Goal: Transaction & Acquisition: Purchase product/service

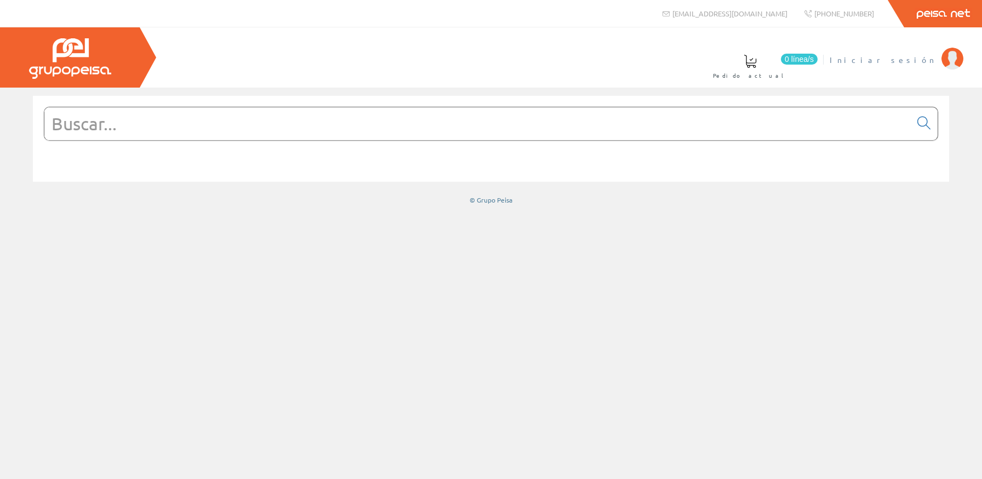
click at [917, 64] on span "Iniciar sesión" at bounding box center [882, 59] width 106 height 11
click at [536, 140] on input "text" at bounding box center [477, 123] width 866 height 33
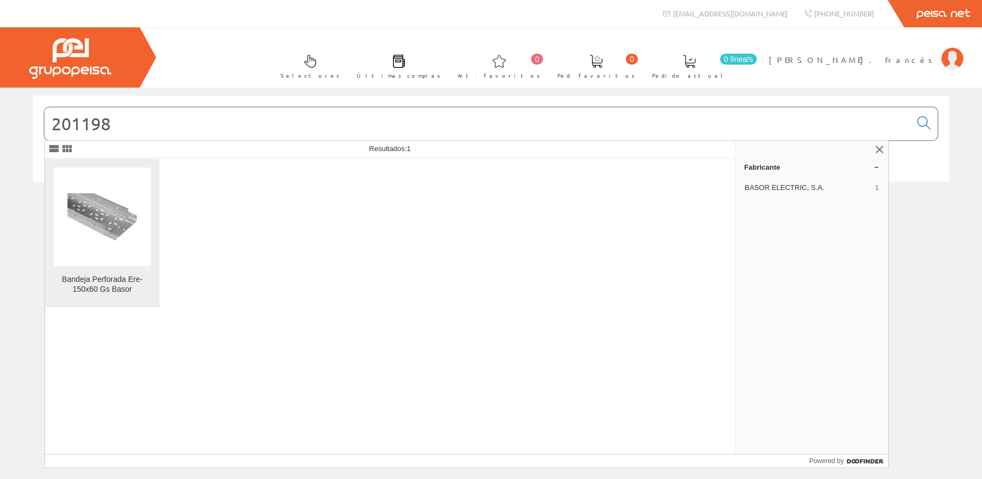
type input "201198"
click at [142, 236] on figure at bounding box center [102, 217] width 97 height 99
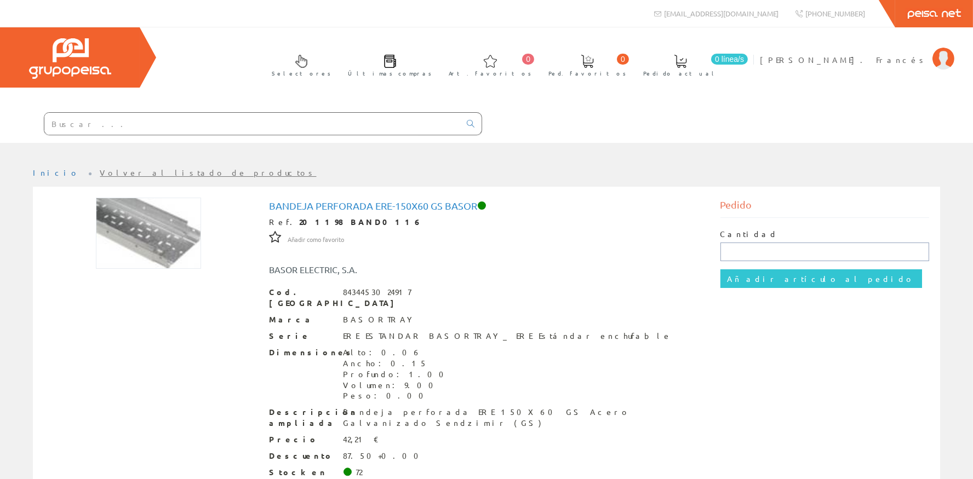
click at [764, 253] on input "text" at bounding box center [824, 252] width 209 height 19
click at [763, 251] on input "text" at bounding box center [824, 252] width 209 height 19
click at [759, 249] on input "text" at bounding box center [824, 252] width 209 height 19
type input "15"
click at [776, 283] on input "Añadir artículo al pedido" at bounding box center [821, 279] width 202 height 19
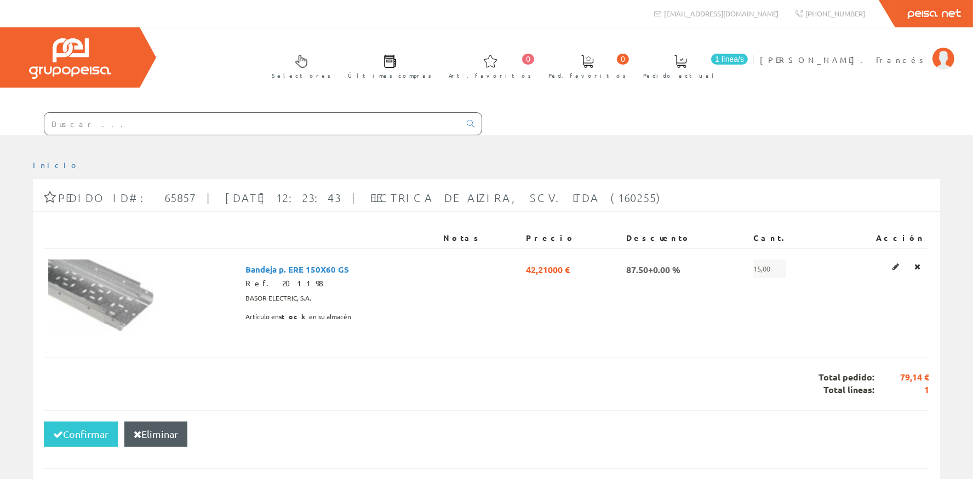
click at [123, 123] on input "text" at bounding box center [252, 124] width 416 height 22
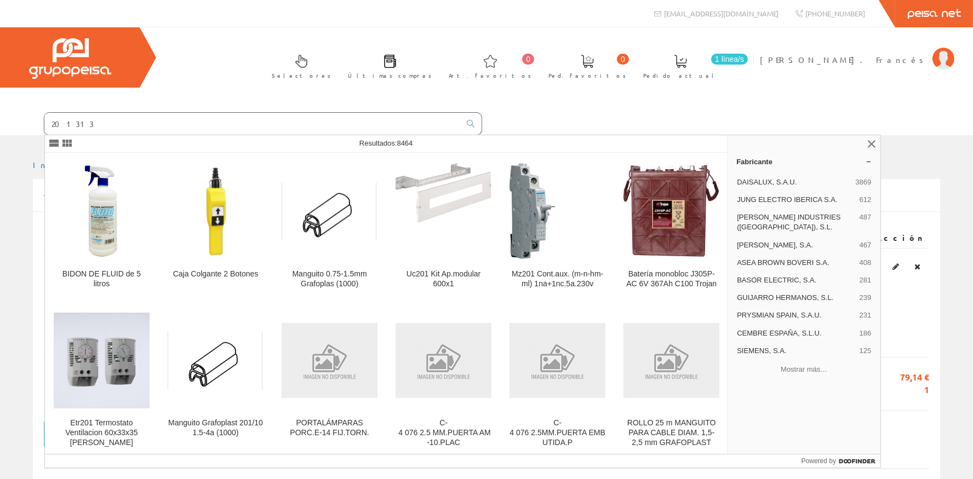
type input "201313"
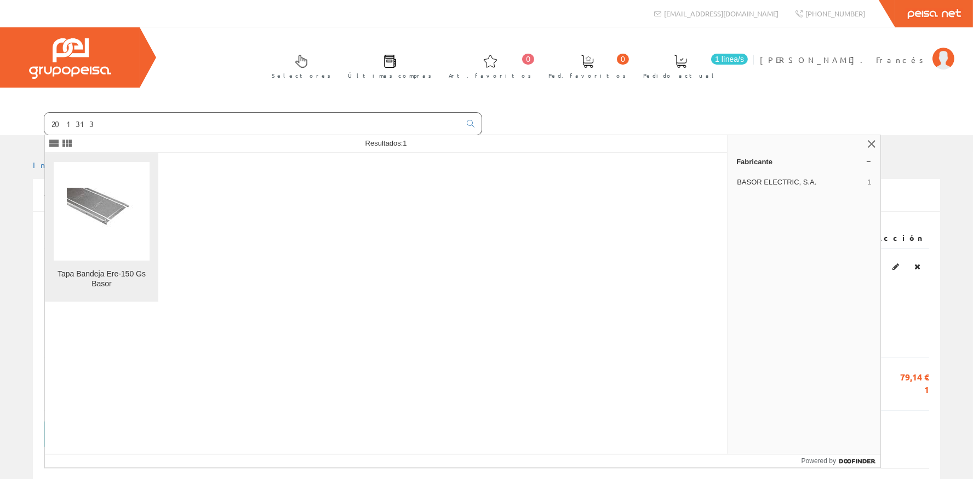
click at [93, 220] on figure at bounding box center [102, 211] width 96 height 99
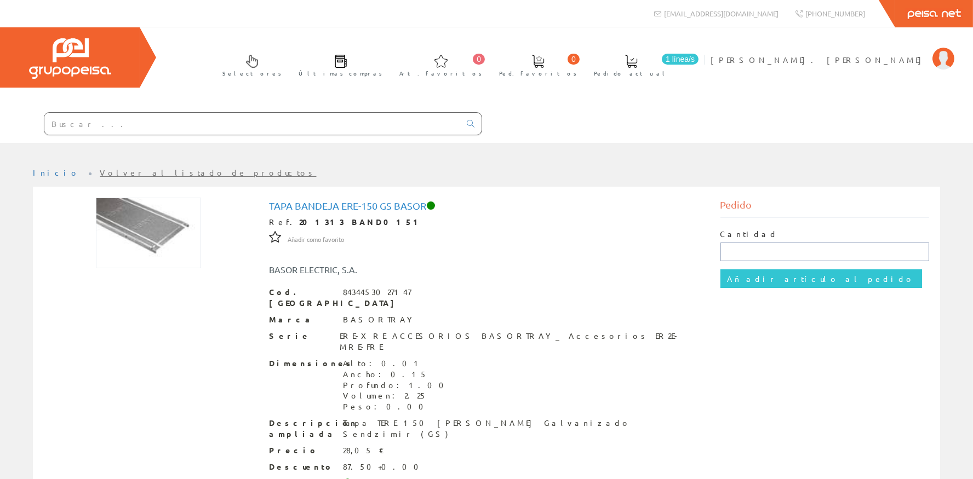
click at [767, 244] on input "text" at bounding box center [824, 252] width 209 height 19
type input "15"
click at [754, 279] on input "Añadir artículo al pedido" at bounding box center [821, 279] width 202 height 19
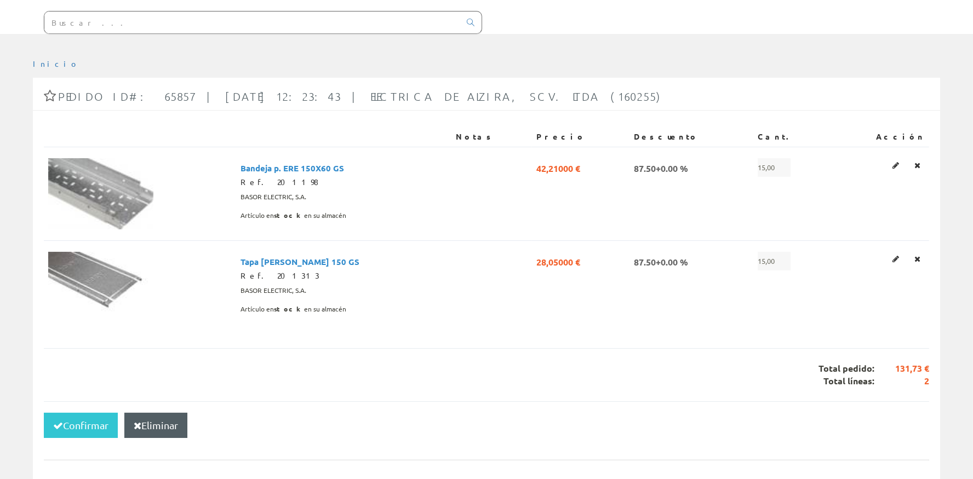
scroll to position [147, 0]
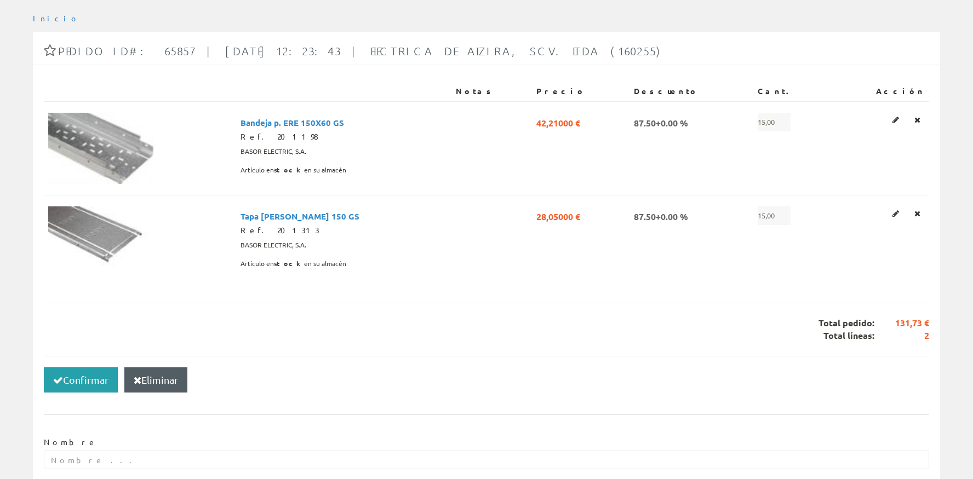
click at [72, 380] on button "Confirmar" at bounding box center [81, 380] width 74 height 25
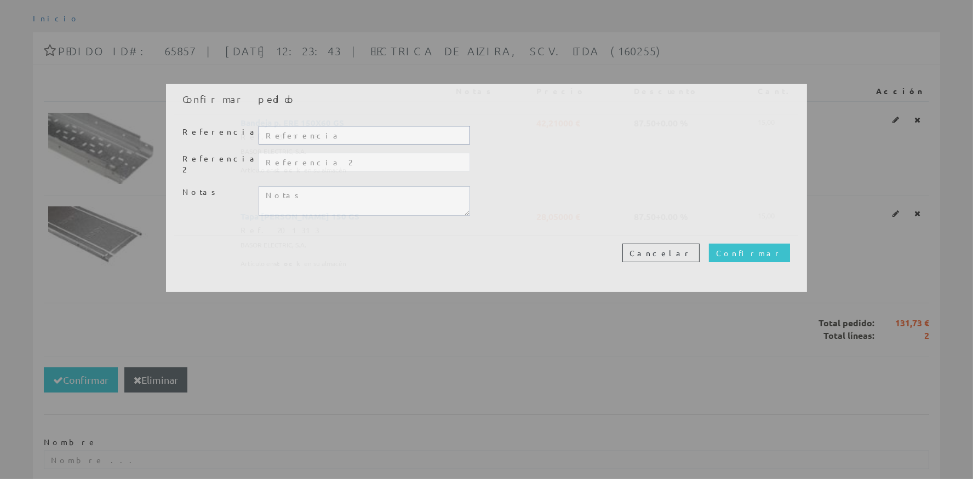
click at [290, 134] on input "text" at bounding box center [364, 135] width 211 height 19
type input "20409"
click at [762, 244] on input "Confirmar" at bounding box center [749, 253] width 81 height 19
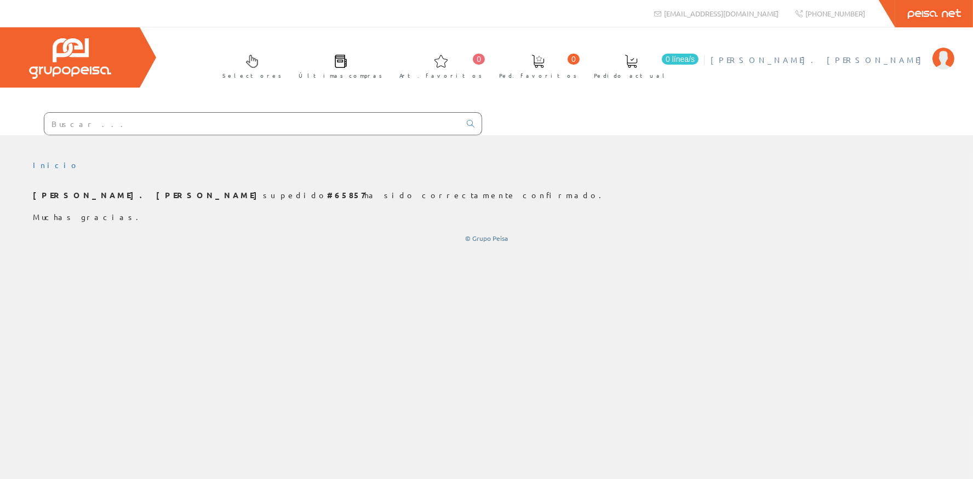
click at [880, 63] on span "[PERSON_NAME]. [PERSON_NAME]" at bounding box center [819, 59] width 216 height 11
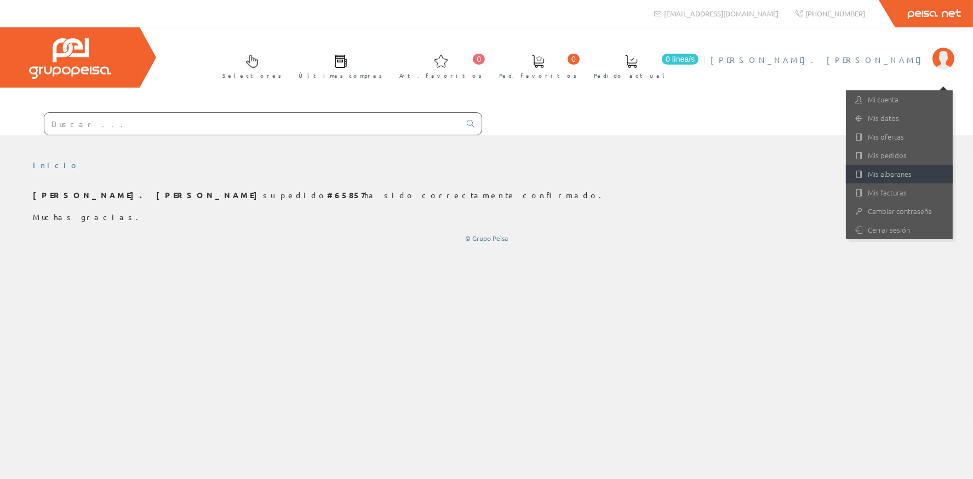
click at [894, 172] on link "Mis albaranes" at bounding box center [899, 174] width 107 height 19
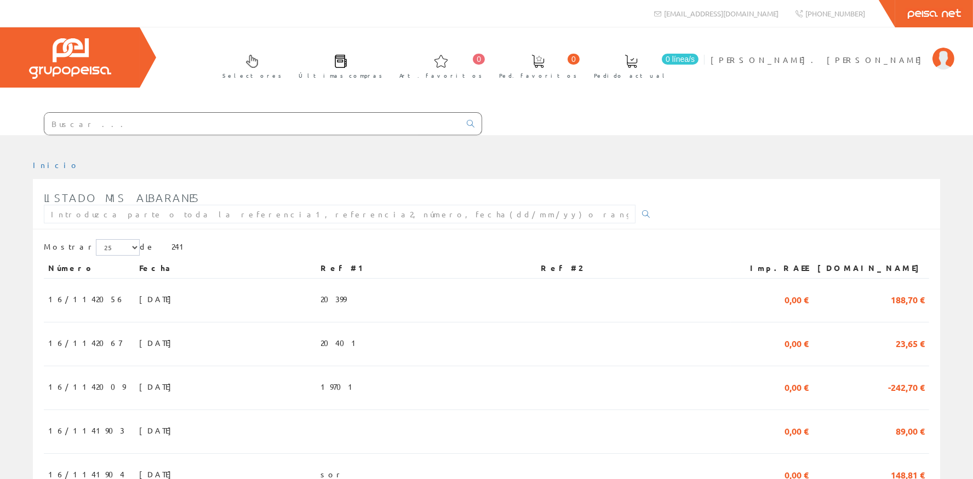
click at [148, 217] on input "text" at bounding box center [340, 214] width 592 height 19
type input "16/1142056"
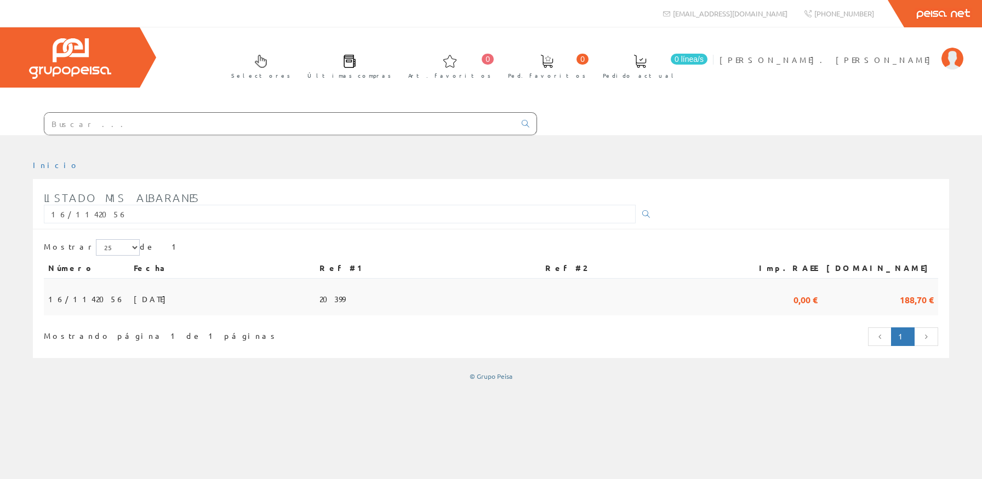
click at [148, 299] on td "[DATE]" at bounding box center [222, 297] width 186 height 37
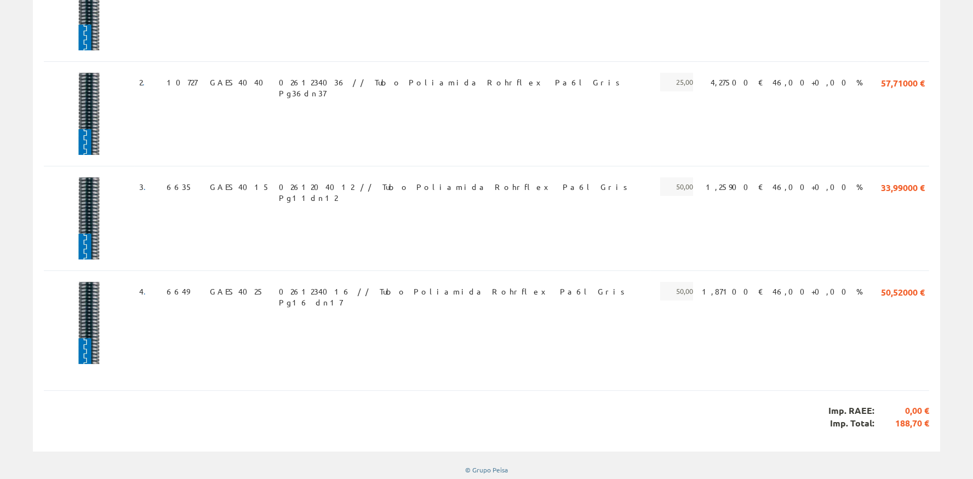
scroll to position [72, 0]
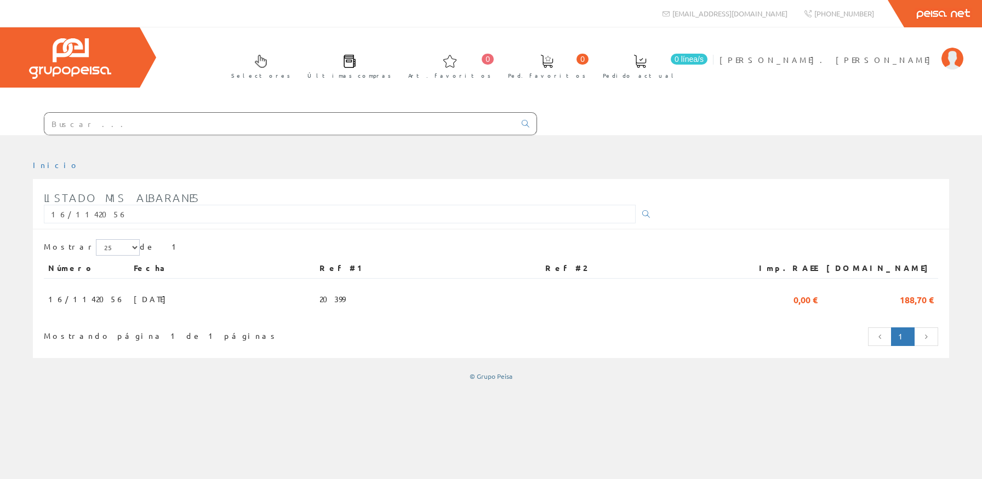
click at [185, 134] on input "text" at bounding box center [279, 124] width 471 height 22
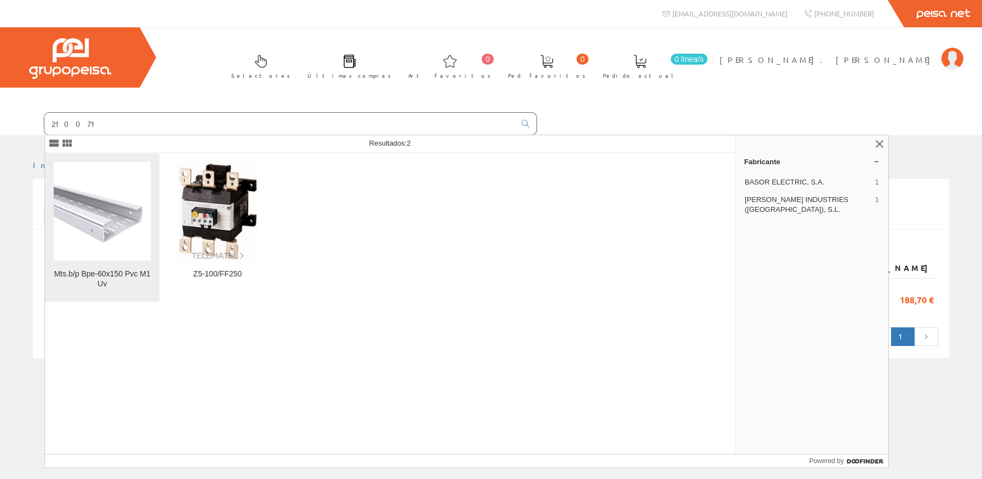
type input "210071"
click at [136, 249] on figure at bounding box center [102, 211] width 97 height 99
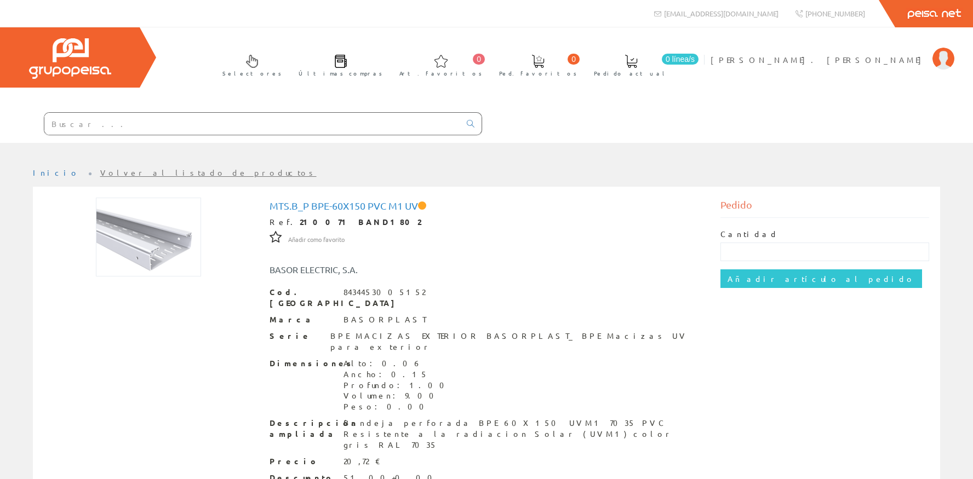
scroll to position [61, 0]
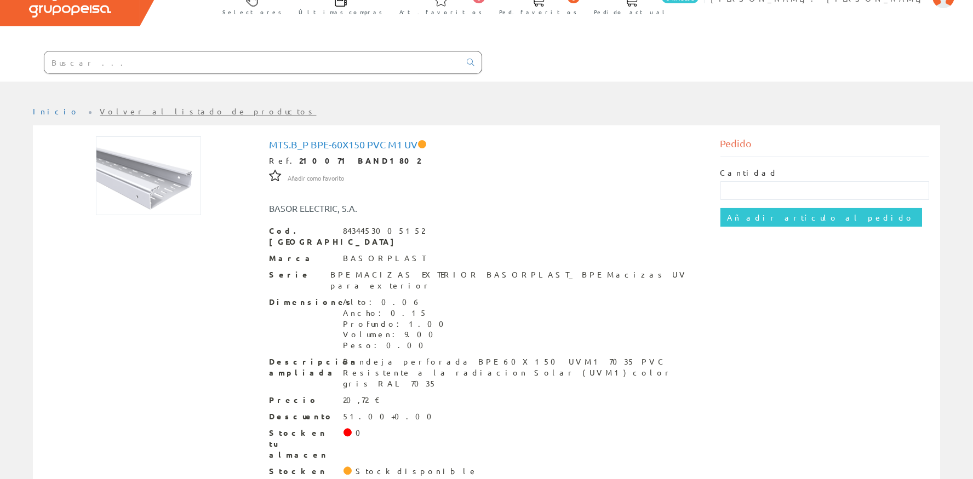
click at [190, 59] on input "text" at bounding box center [252, 62] width 416 height 22
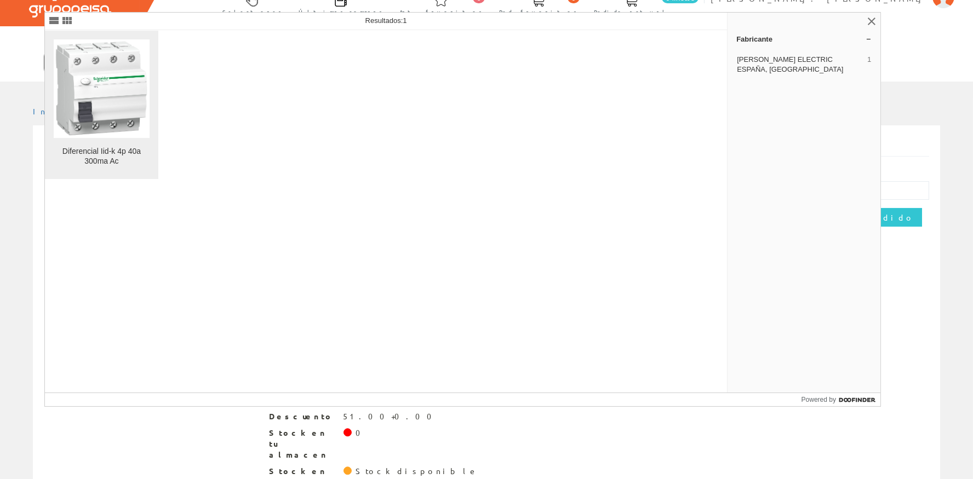
type input "a9z06440"
click at [113, 111] on img at bounding box center [102, 89] width 96 height 96
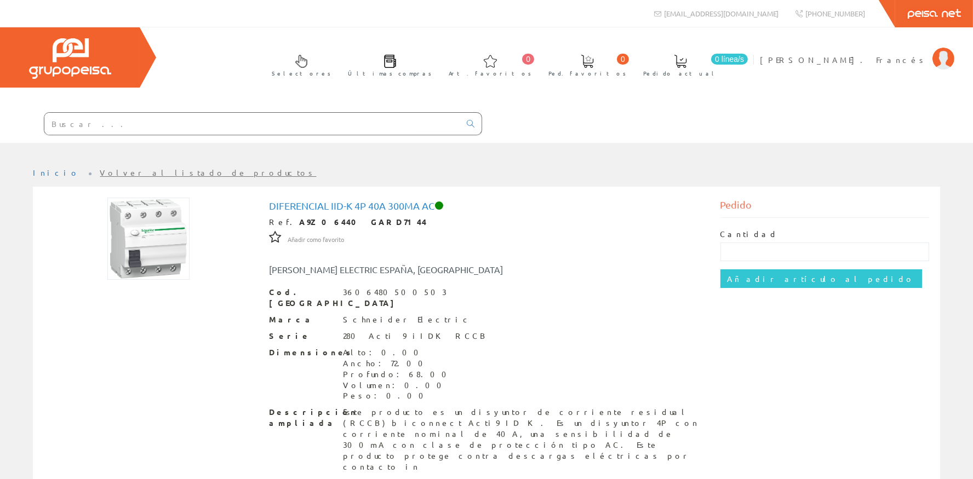
click at [779, 241] on div "Cantidad" at bounding box center [824, 245] width 209 height 32
click at [775, 247] on input "text" at bounding box center [824, 252] width 209 height 19
type input "3"
click at [771, 271] on input "Añadir artículo al pedido" at bounding box center [821, 279] width 202 height 19
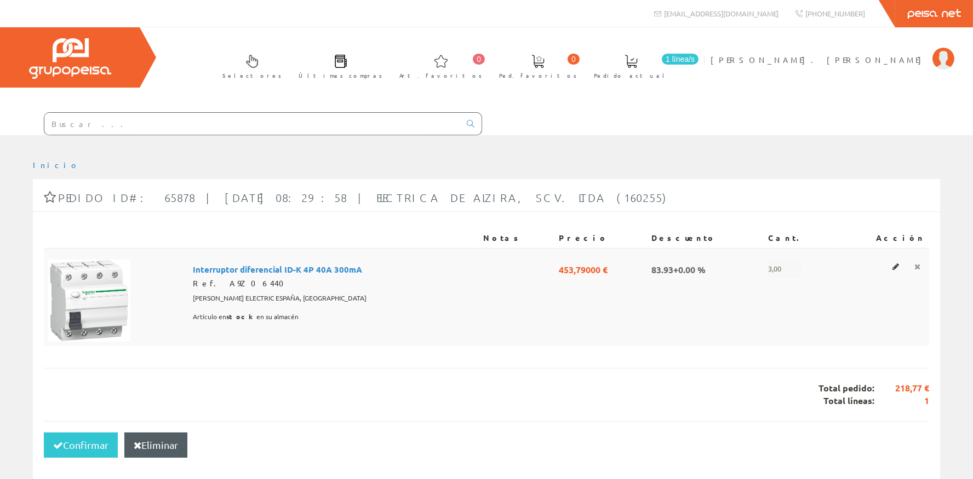
click at [918, 268] on icon at bounding box center [917, 267] width 6 height 8
